Goal: Navigation & Orientation: Find specific page/section

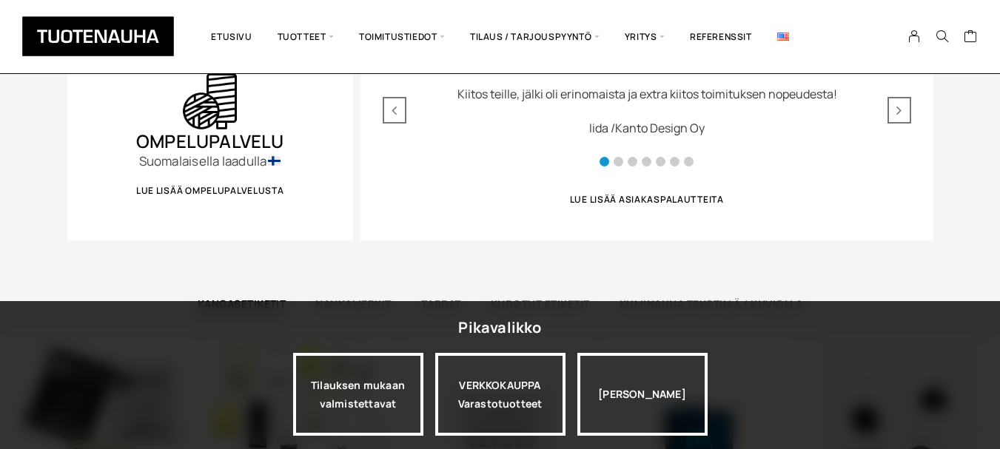
scroll to position [807, 0]
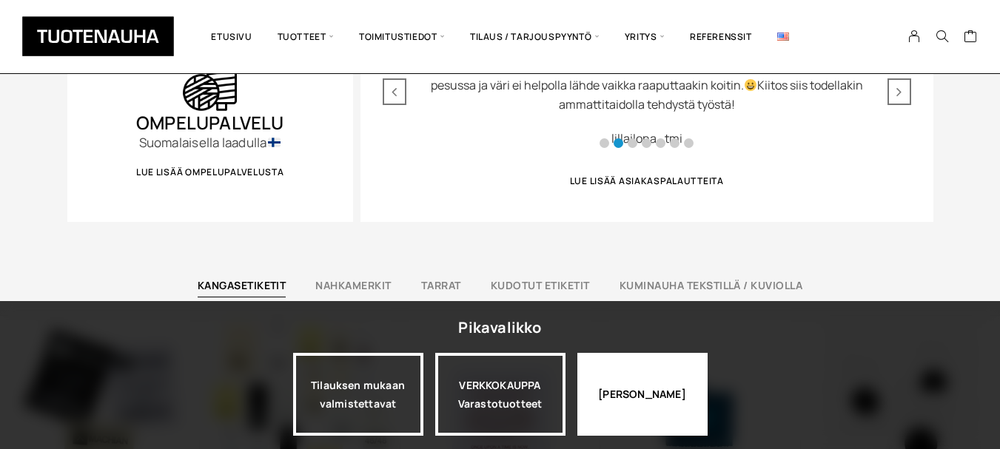
click at [654, 389] on div "Jatka katselua" at bounding box center [642, 394] width 130 height 83
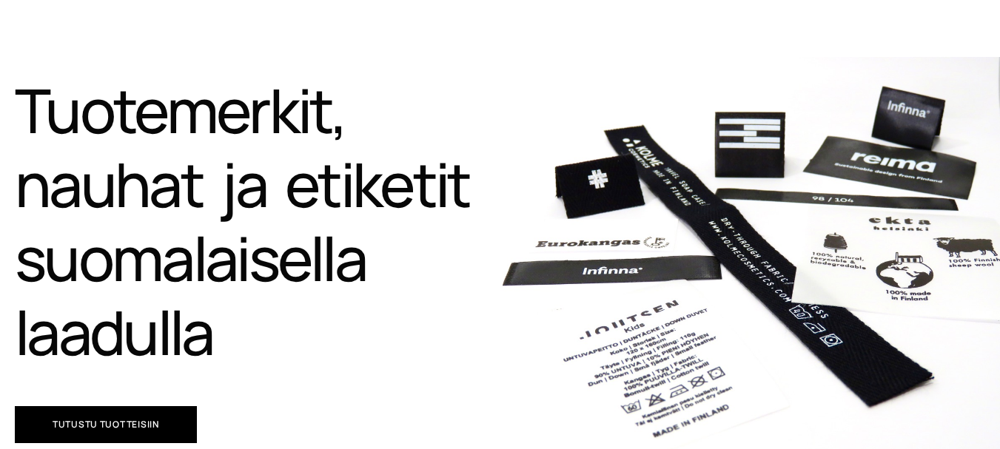
scroll to position [0, 0]
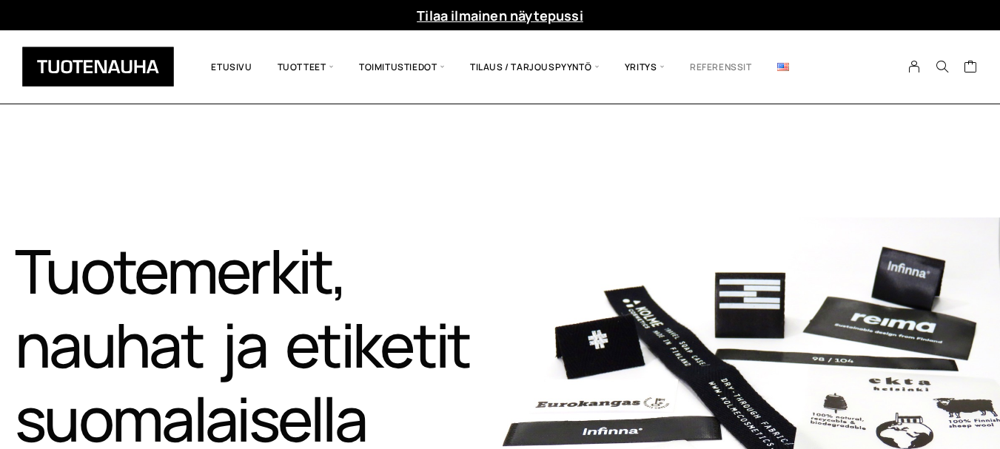
click at [725, 63] on link "Referenssit" at bounding box center [720, 66] width 87 height 51
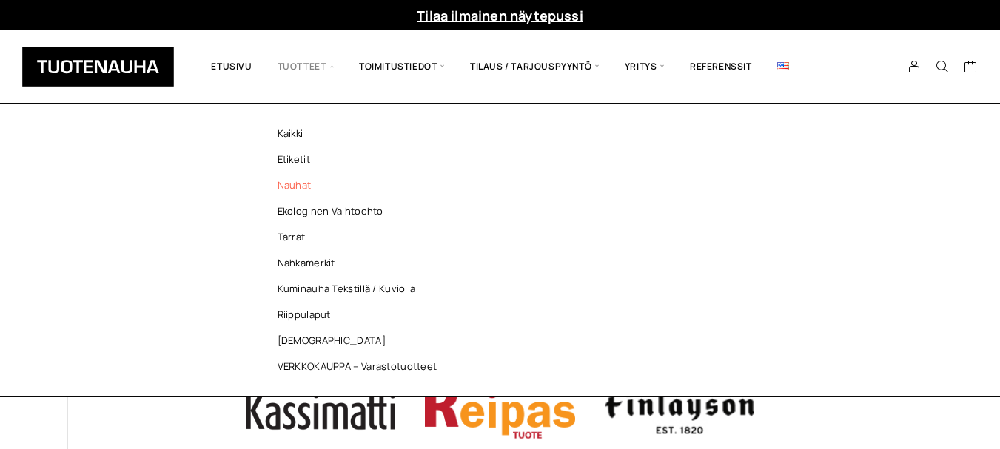
click at [292, 186] on link "Nauhat" at bounding box center [361, 185] width 215 height 26
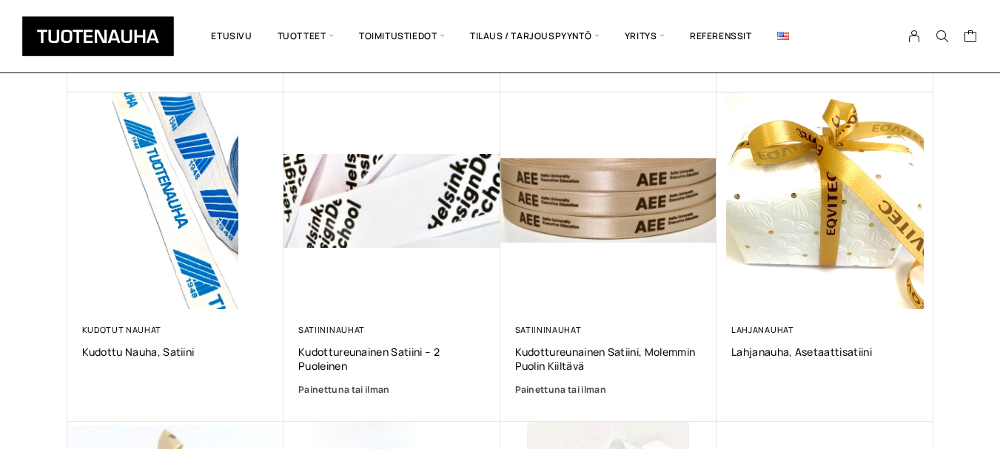
scroll to position [559, 0]
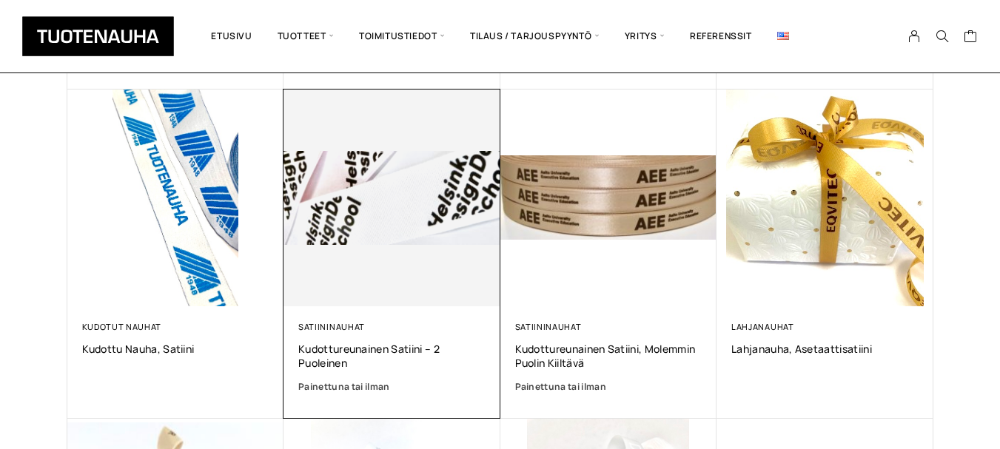
click at [377, 199] on img at bounding box center [391, 198] width 217 height 217
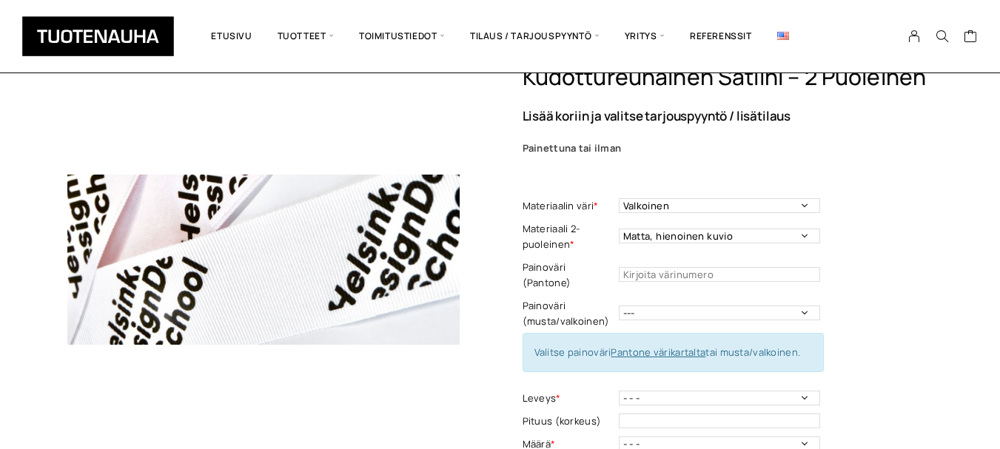
scroll to position [41, 0]
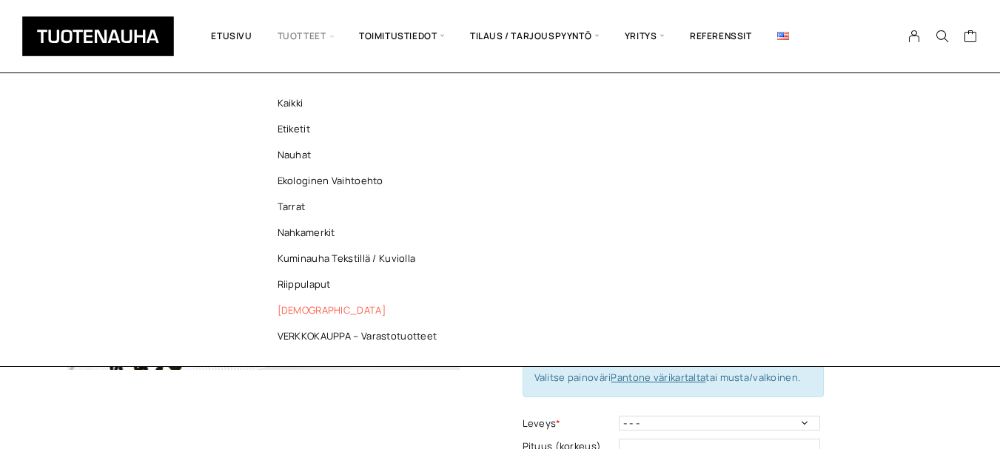
click at [294, 308] on link "[DEMOGRAPHIC_DATA]" at bounding box center [361, 310] width 215 height 26
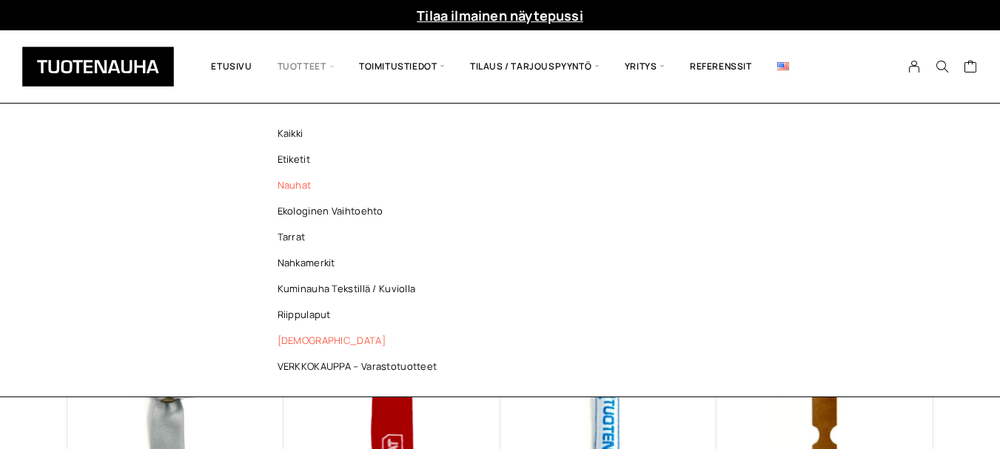
click at [291, 186] on link "Nauhat" at bounding box center [361, 185] width 215 height 26
